Goal: Task Accomplishment & Management: Manage account settings

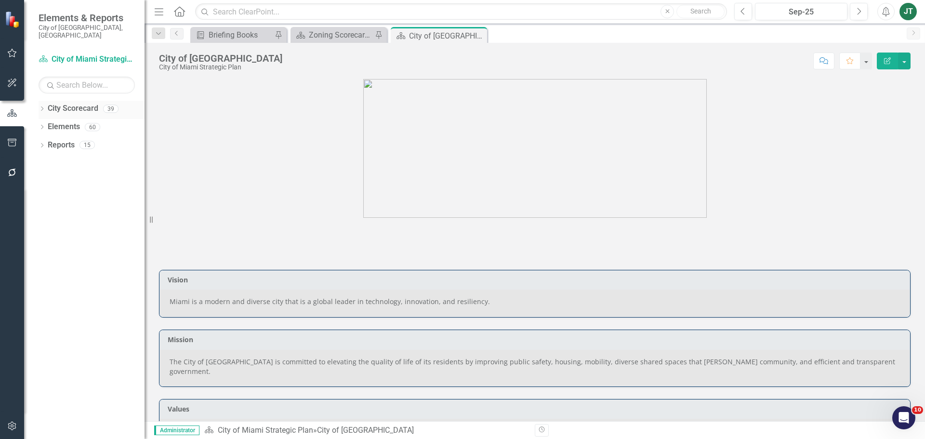
click at [42, 107] on icon "Dropdown" at bounding box center [42, 109] width 7 height 5
click at [46, 142] on icon "Dropdown" at bounding box center [46, 145] width 7 height 6
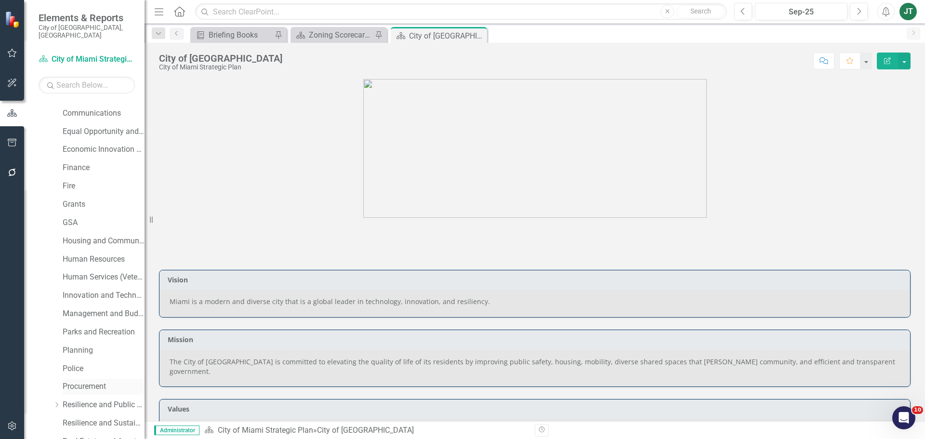
scroll to position [193, 0]
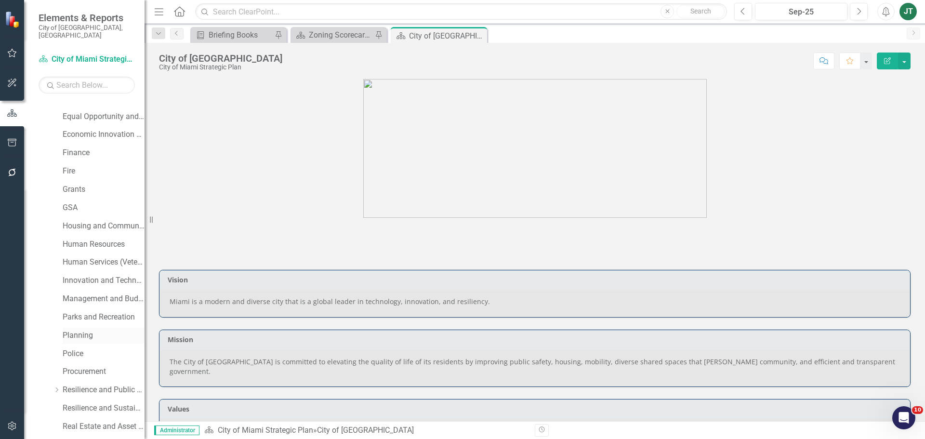
click at [85, 330] on link "Planning" at bounding box center [104, 335] width 82 height 11
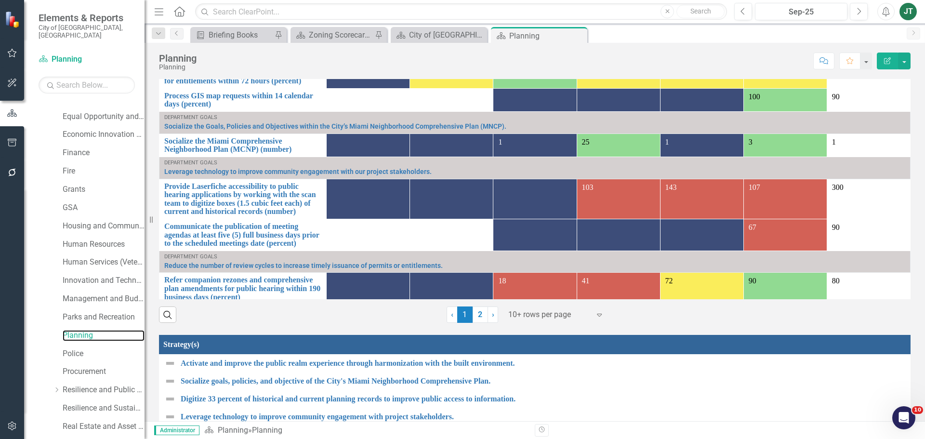
scroll to position [1159, 0]
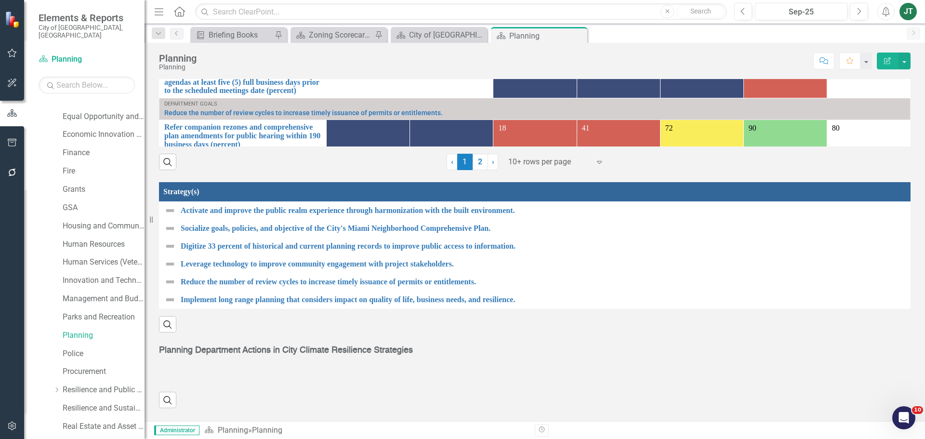
click at [292, 384] on div "Search ‹ Previous › Next" at bounding box center [535, 396] width 752 height 24
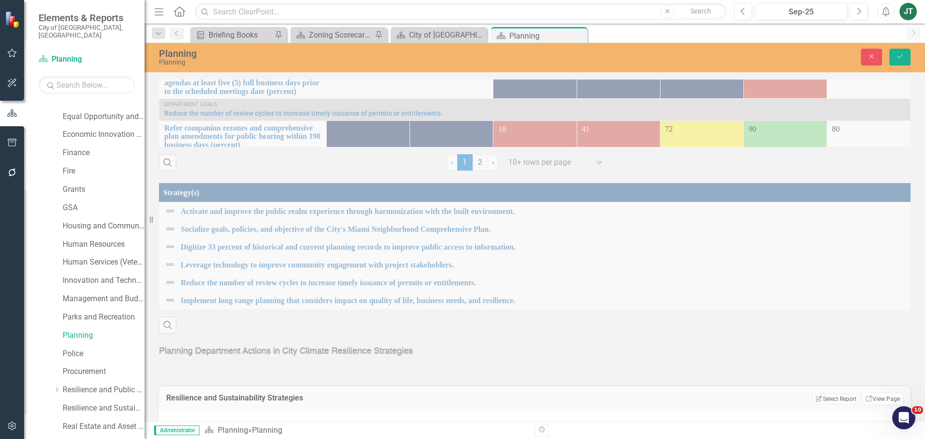
scroll to position [1196, 0]
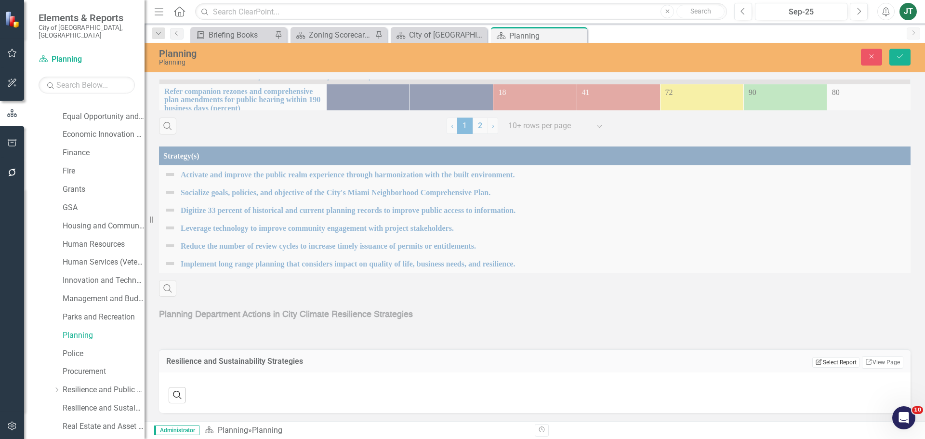
click at [815, 359] on button "Edit Report Select Report" at bounding box center [835, 362] width 47 height 11
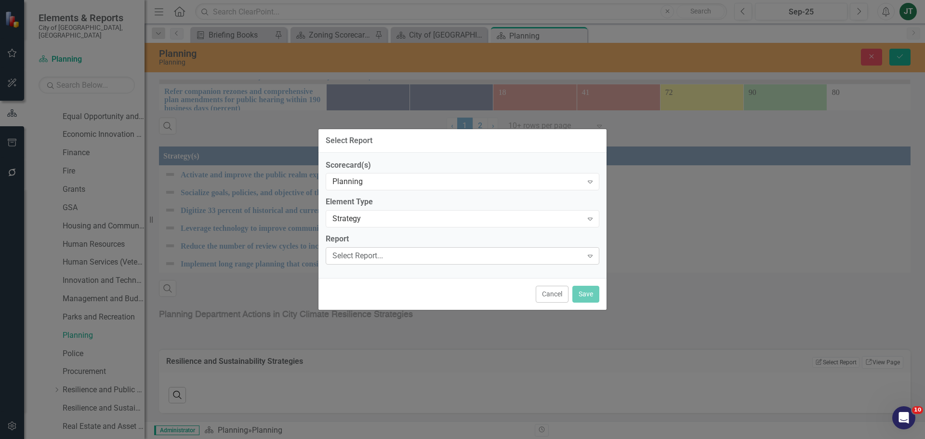
click at [370, 259] on div "Select Report..." at bounding box center [457, 256] width 250 height 11
click at [380, 182] on div "Planning" at bounding box center [457, 181] width 250 height 11
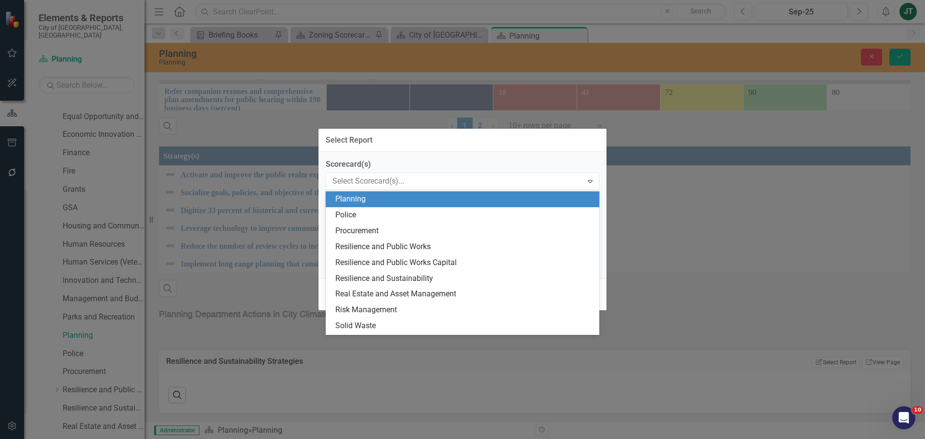
scroll to position [348, 0]
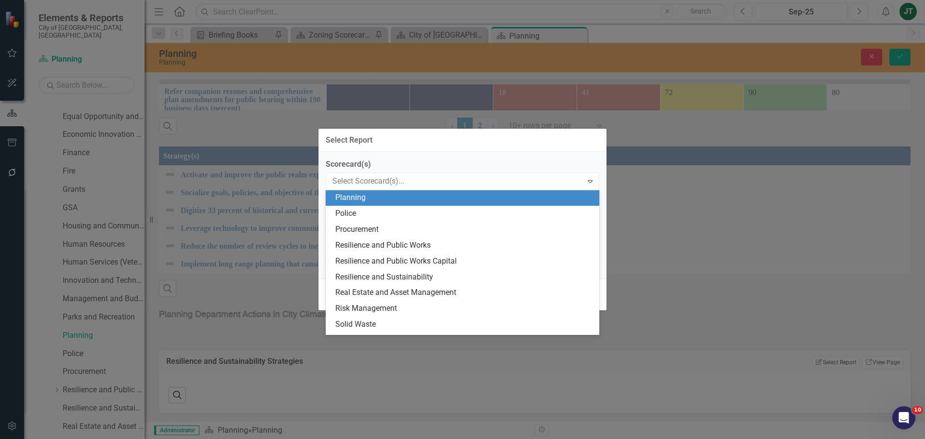
click at [385, 198] on div "Planning" at bounding box center [464, 197] width 258 height 11
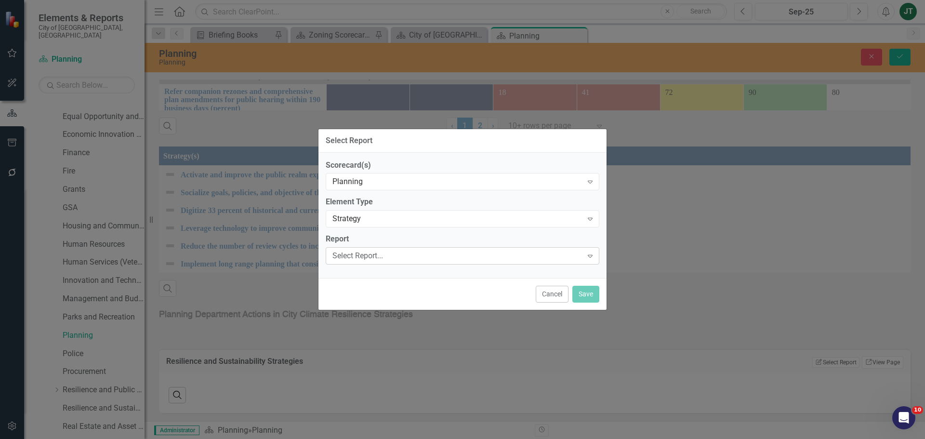
click at [370, 260] on div "Select Report..." at bounding box center [457, 256] width 250 height 11
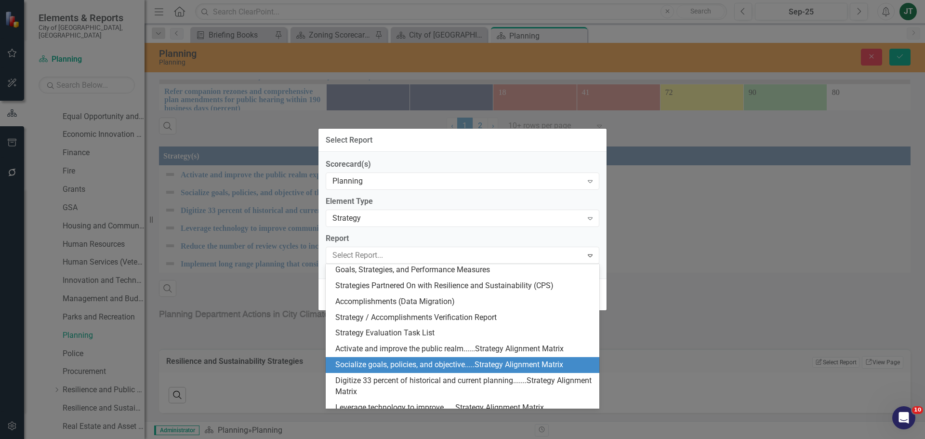
scroll to position [96, 0]
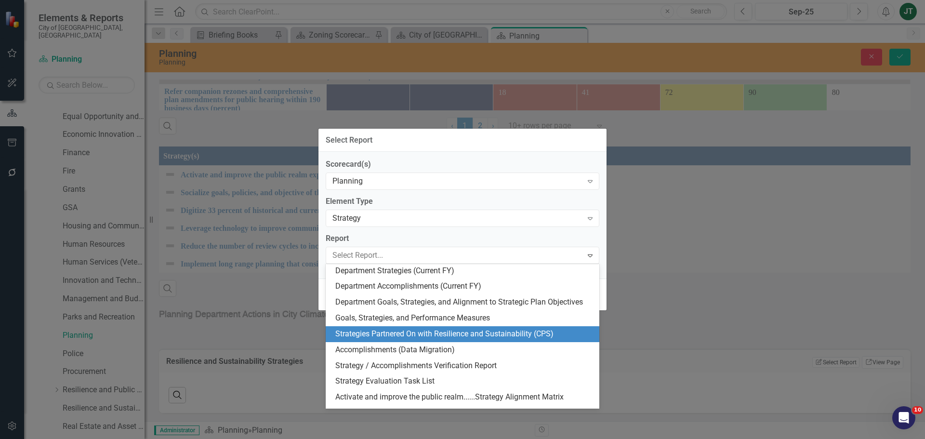
click at [416, 330] on div "Strategies Partnered On with Resilience and Sustainability (CPS)" at bounding box center [464, 334] width 258 height 11
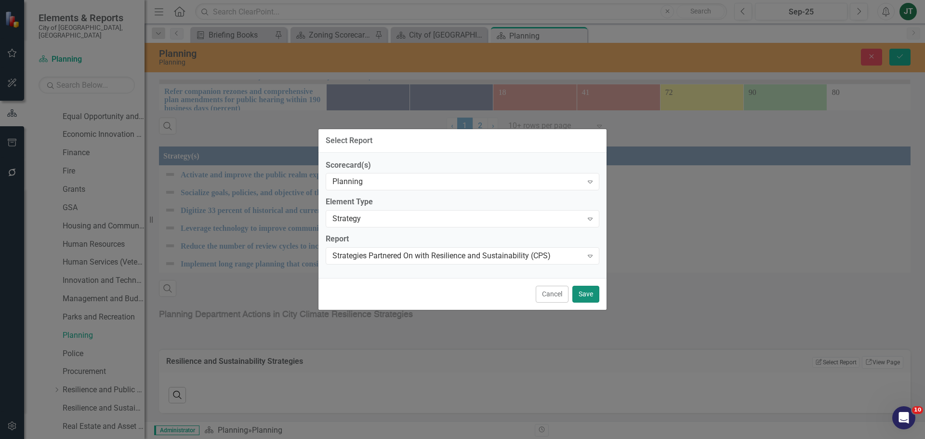
click at [589, 290] on button "Save" at bounding box center [585, 294] width 27 height 17
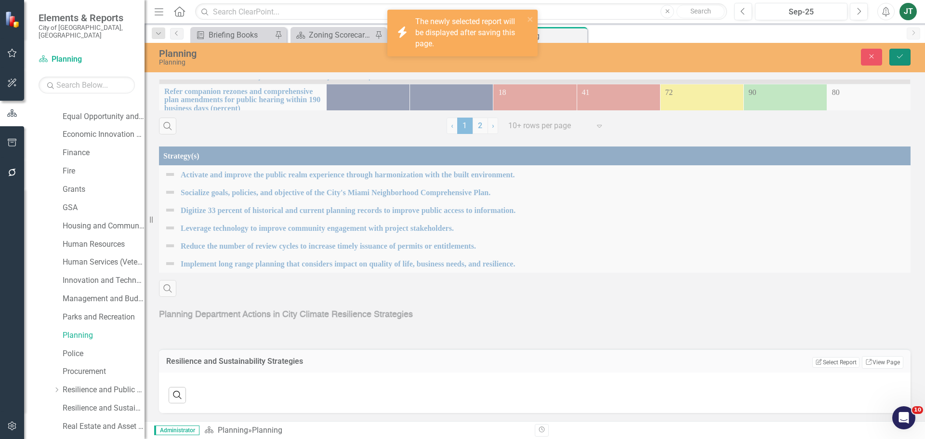
click at [904, 58] on button "Save" at bounding box center [899, 57] width 21 height 17
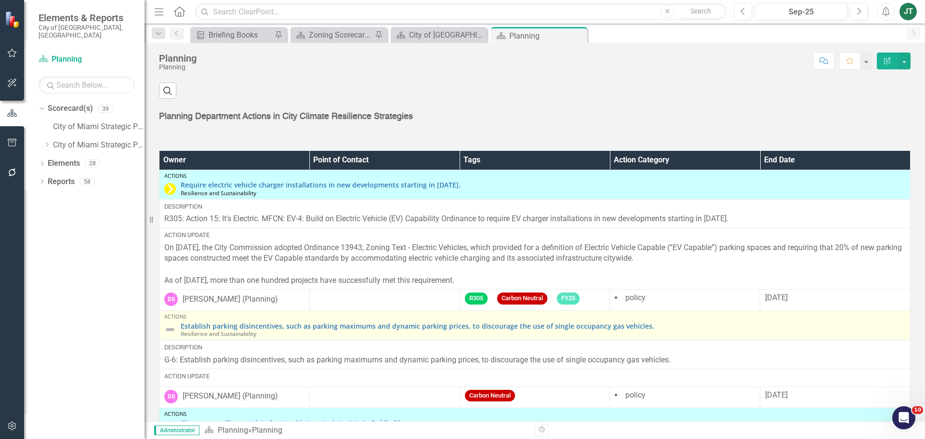
scroll to position [1339, 0]
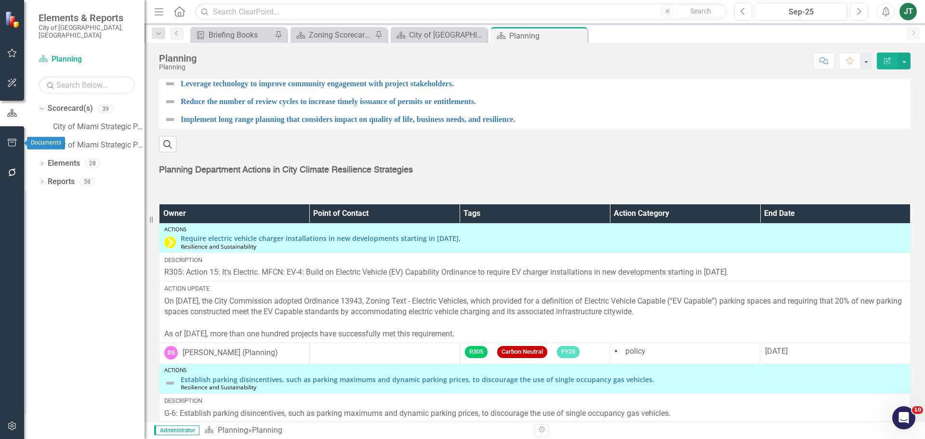
click at [17, 144] on button "button" at bounding box center [12, 143] width 22 height 20
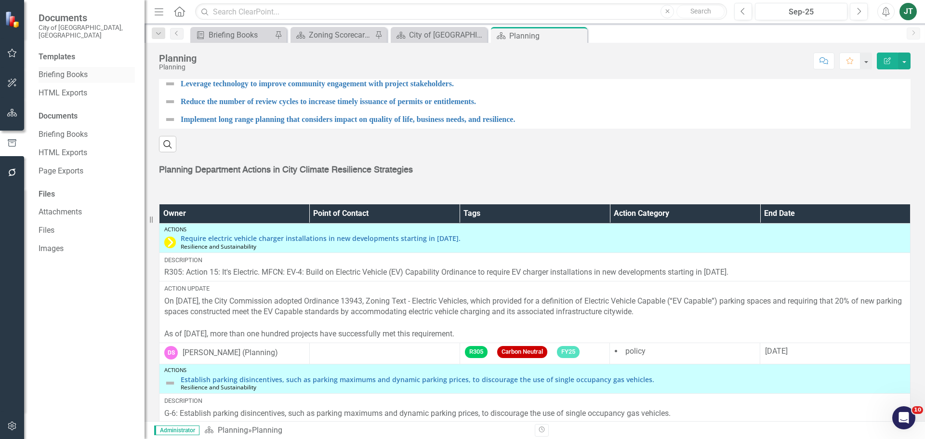
click at [66, 69] on link "Briefing Books" at bounding box center [87, 74] width 96 height 11
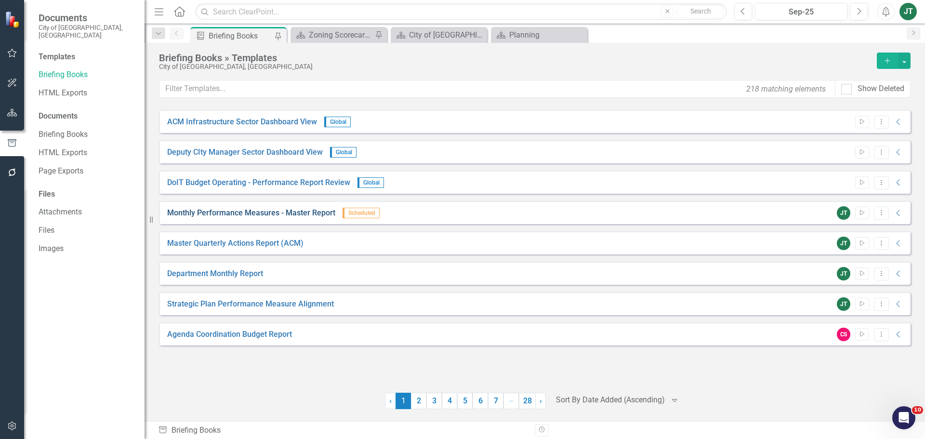
click at [224, 211] on link "Monthly Performance Measures - Master Report" at bounding box center [251, 213] width 168 height 11
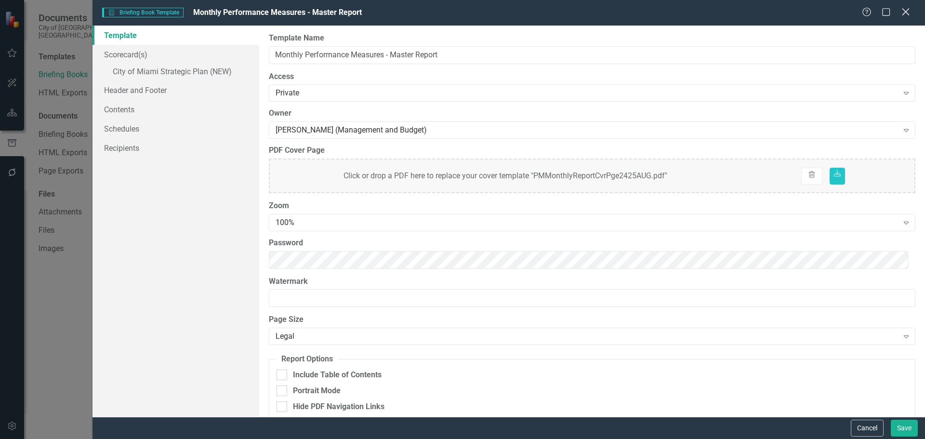
click at [910, 12] on icon "Close" at bounding box center [905, 11] width 12 height 9
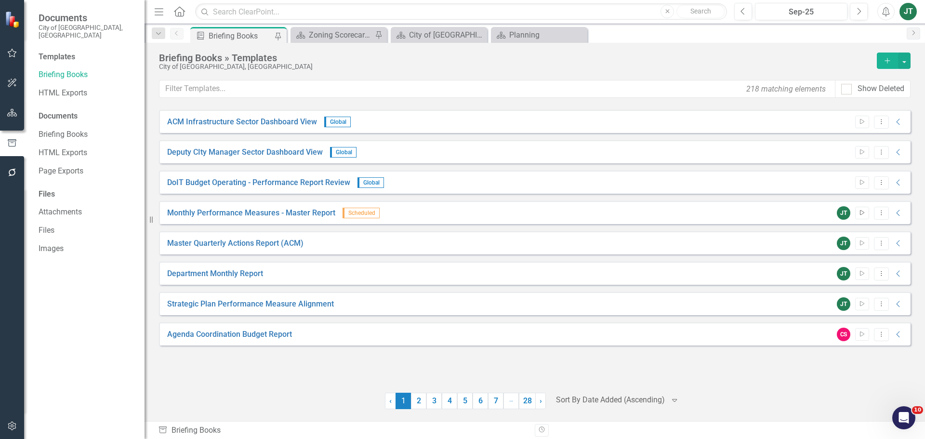
click at [859, 211] on icon "Start" at bounding box center [861, 213] width 7 height 6
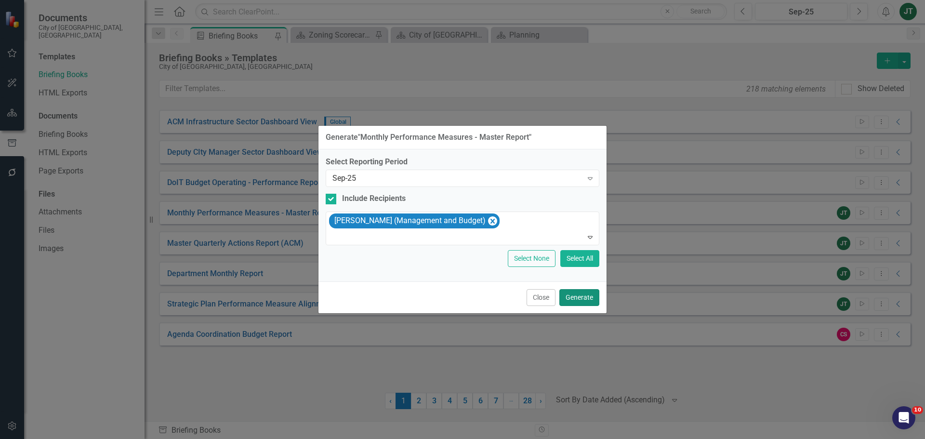
click at [584, 298] on button "Generate" at bounding box center [579, 297] width 40 height 17
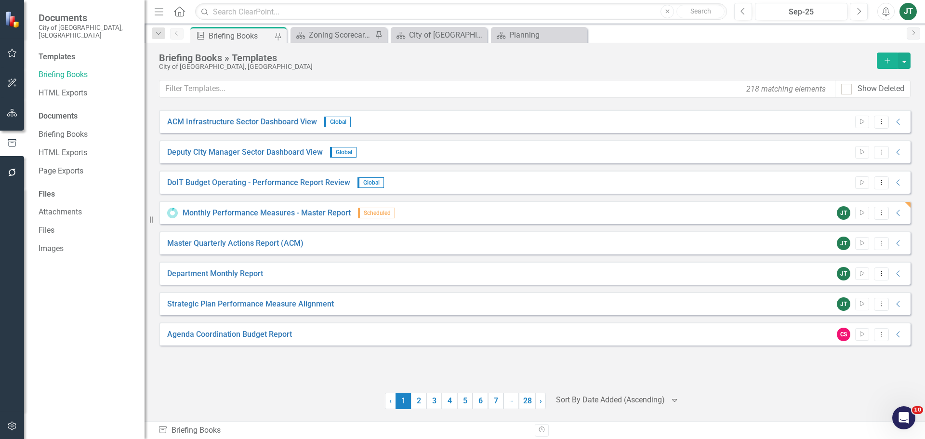
click at [17, 114] on icon "button" at bounding box center [12, 113] width 10 height 8
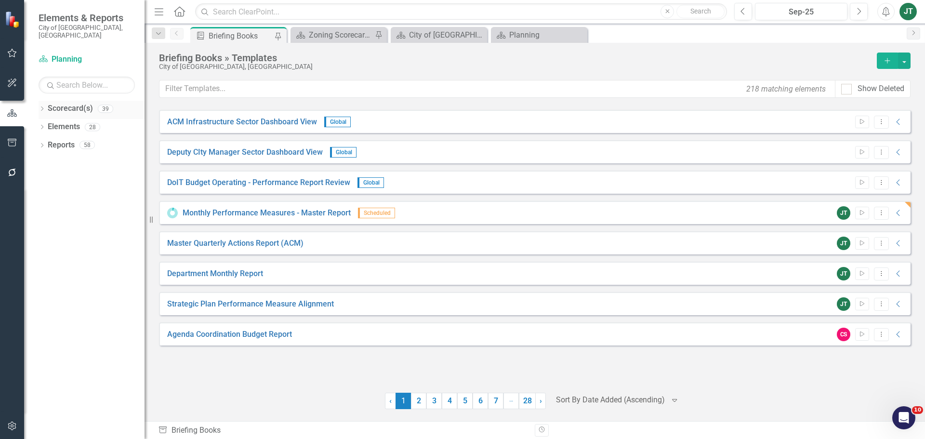
click at [70, 104] on link "Scorecard(s)" at bounding box center [70, 108] width 45 height 11
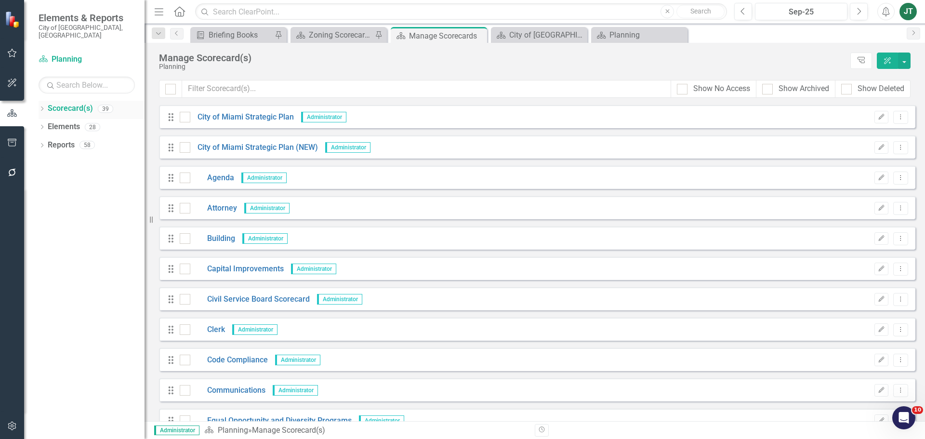
click at [40, 107] on icon "Dropdown" at bounding box center [42, 109] width 7 height 5
click at [48, 142] on icon "Dropdown" at bounding box center [46, 145] width 7 height 6
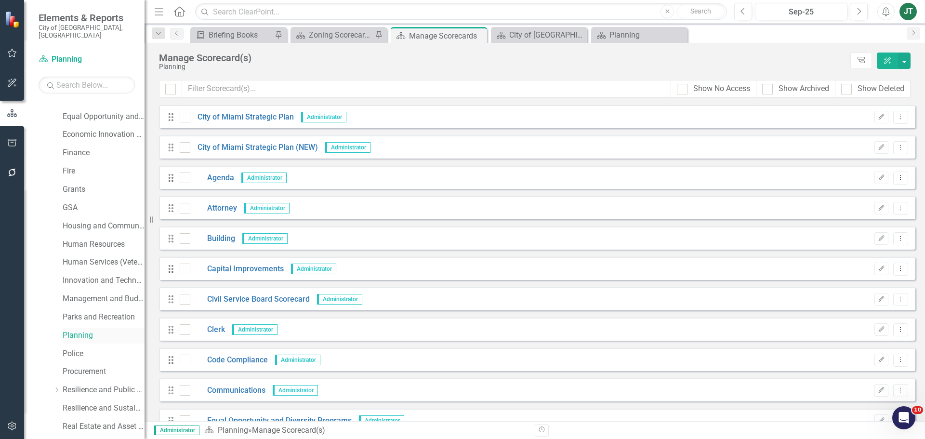
scroll to position [241, 0]
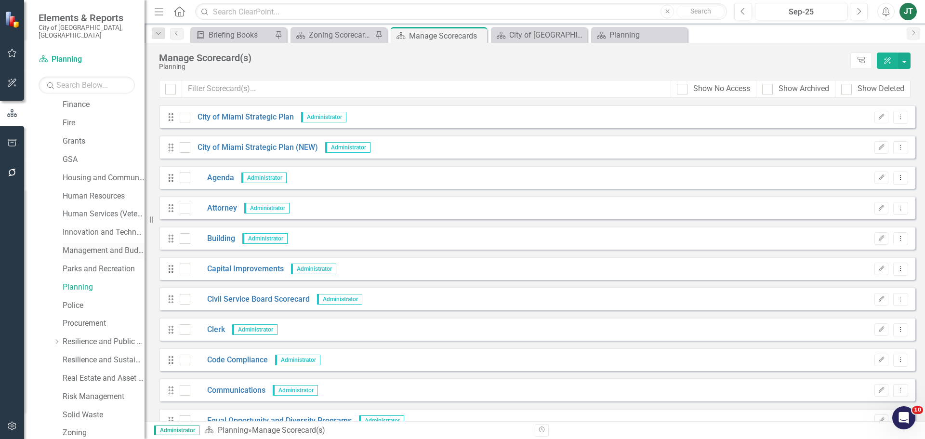
click at [73, 245] on link "Management and Budget" at bounding box center [104, 250] width 82 height 11
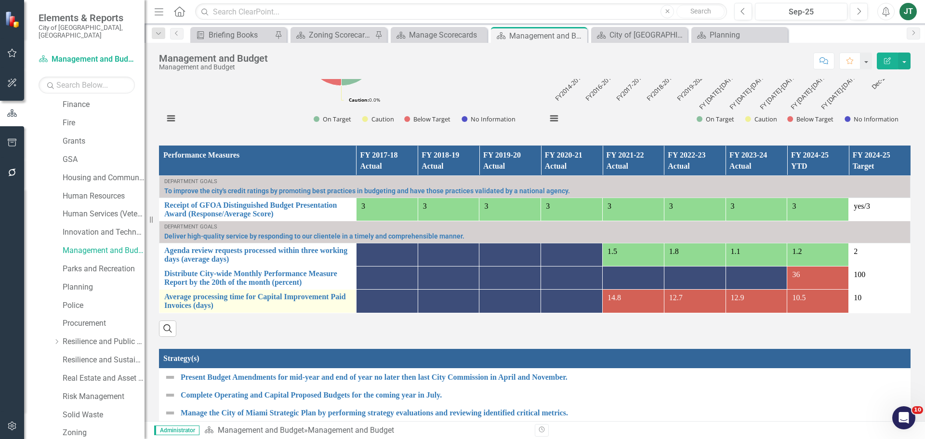
scroll to position [626, 0]
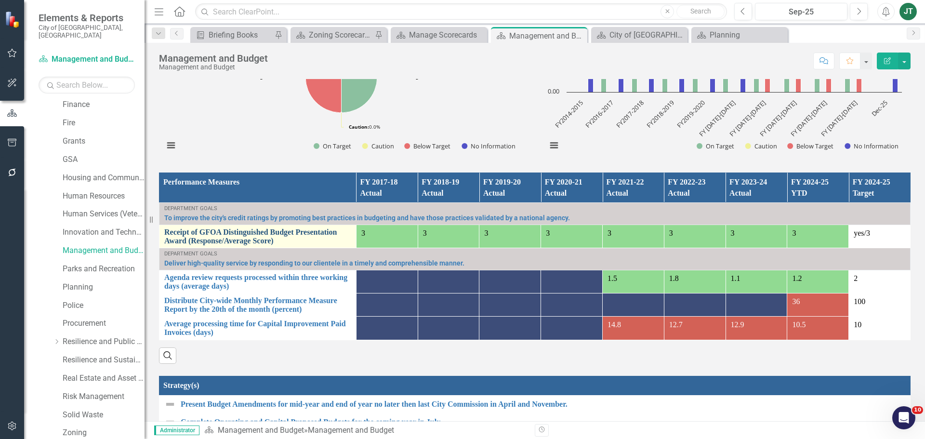
click at [203, 238] on link "Receipt of GFOA Distinguished Budget Presentation Award (Response/Average Score)" at bounding box center [257, 236] width 187 height 17
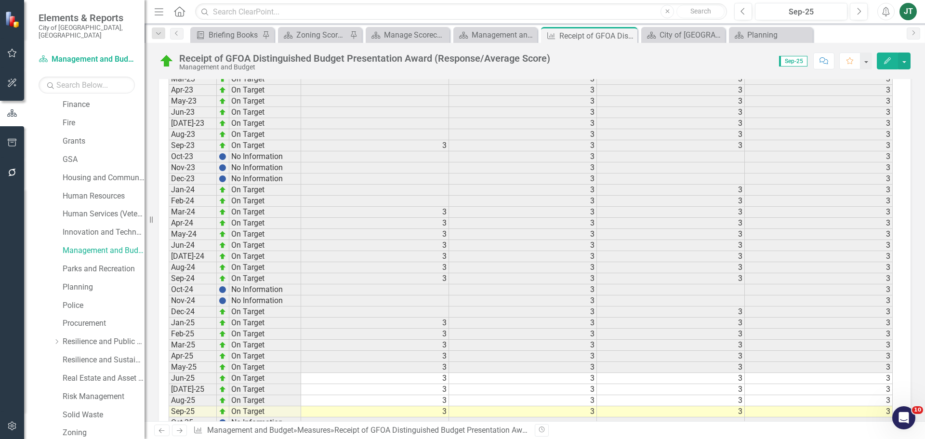
scroll to position [1281, 0]
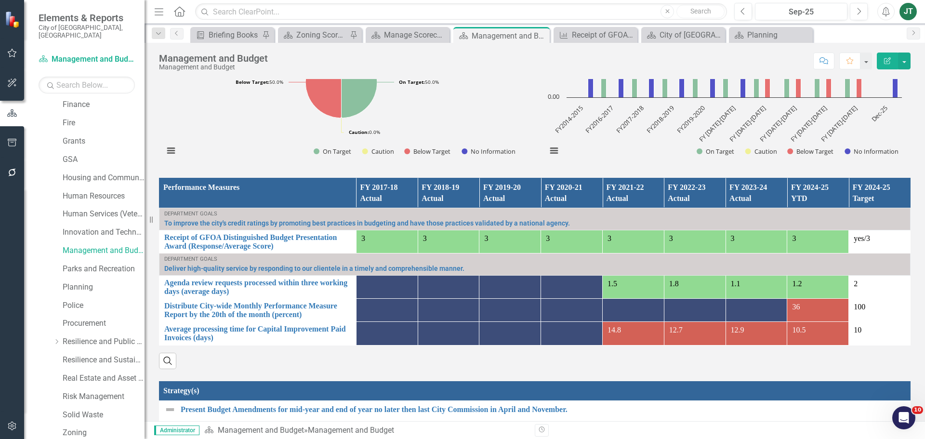
scroll to position [621, 0]
click at [185, 287] on link "Agenda review requests processed within three working days (average days)" at bounding box center [257, 286] width 187 height 17
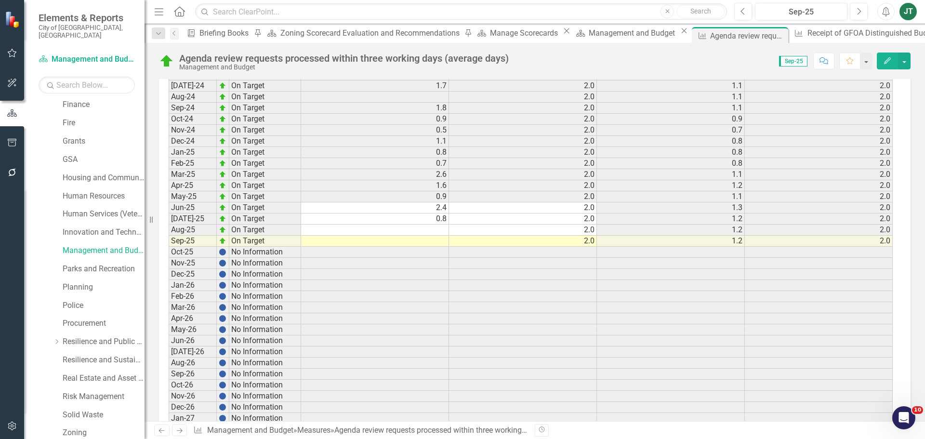
scroll to position [1734, 0]
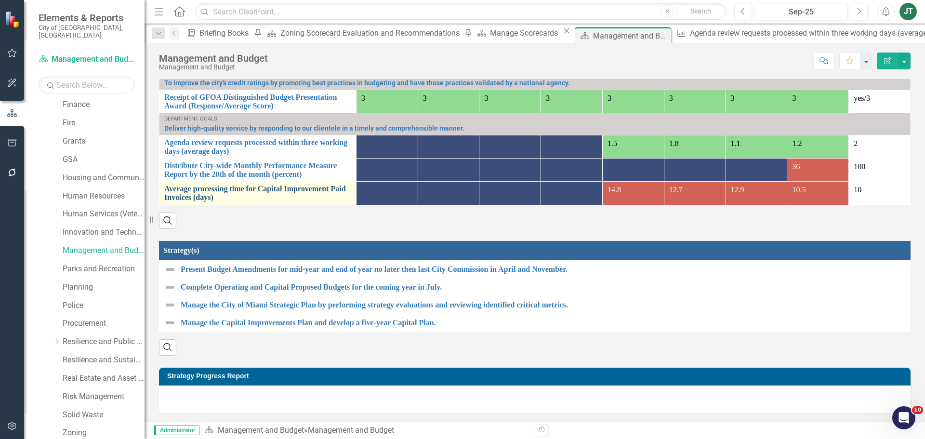
scroll to position [771, 0]
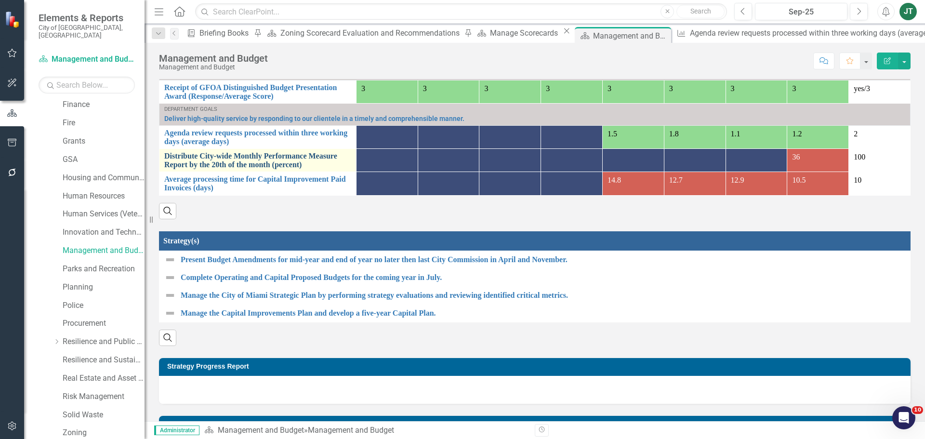
click at [233, 161] on link "Distribute City-wide Monthly Performance Measure Report by the 20th of the mont…" at bounding box center [257, 160] width 187 height 17
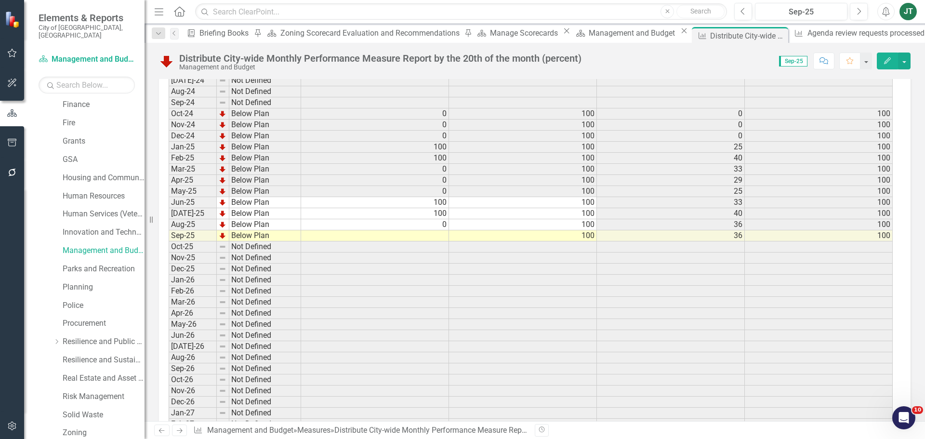
scroll to position [1713, 0]
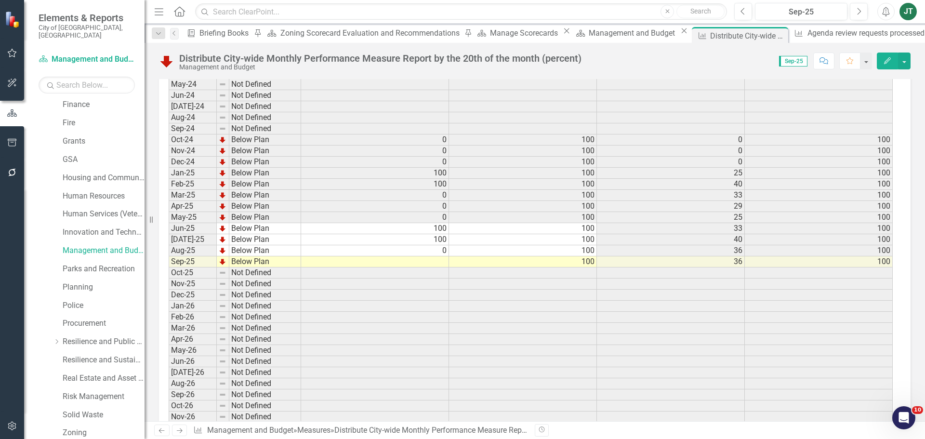
click at [446, 262] on td at bounding box center [375, 261] width 148 height 11
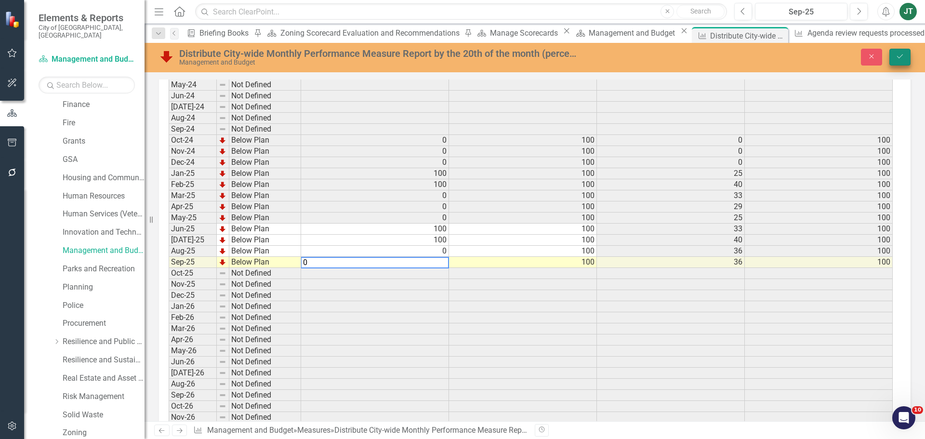
type textarea "0"
click at [903, 57] on icon "Save" at bounding box center [900, 56] width 9 height 7
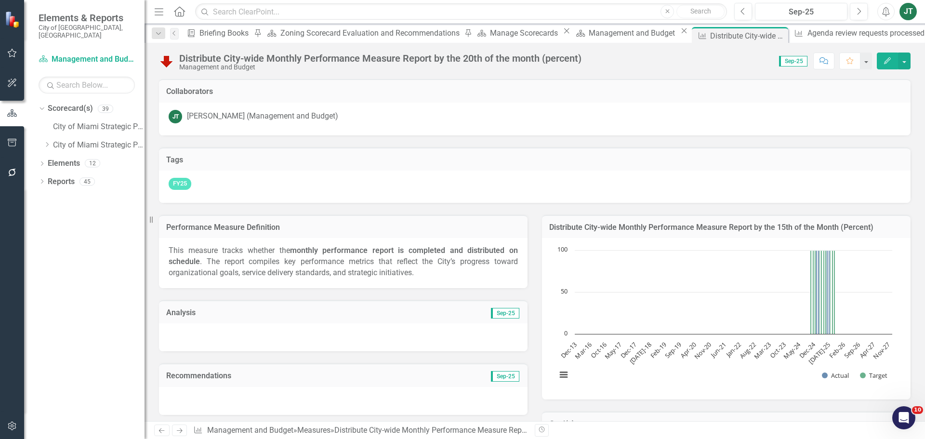
scroll to position [0, 0]
